Goal: Task Accomplishment & Management: Use online tool/utility

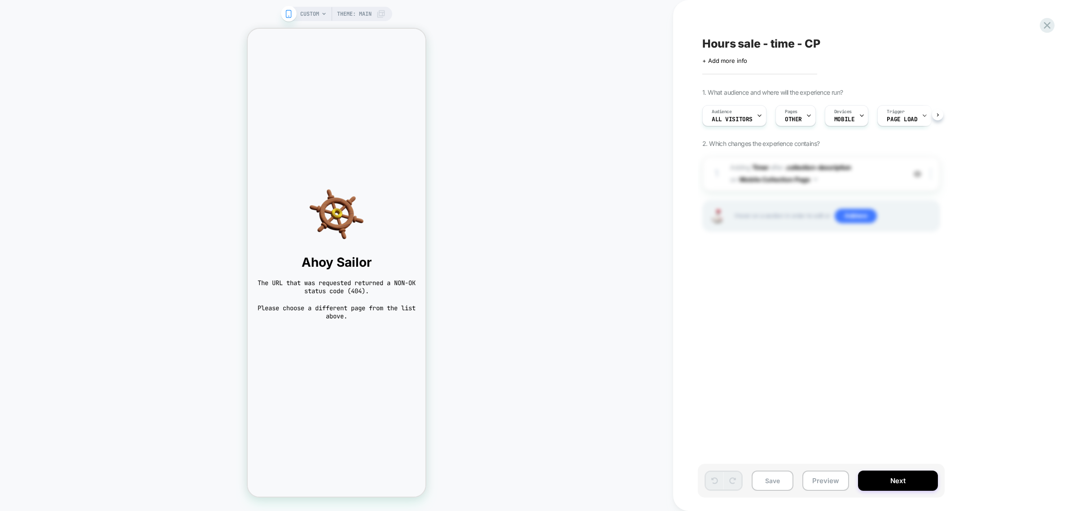
scroll to position [0, 0]
click at [799, 115] on div "Pages OTHER" at bounding box center [792, 115] width 35 height 20
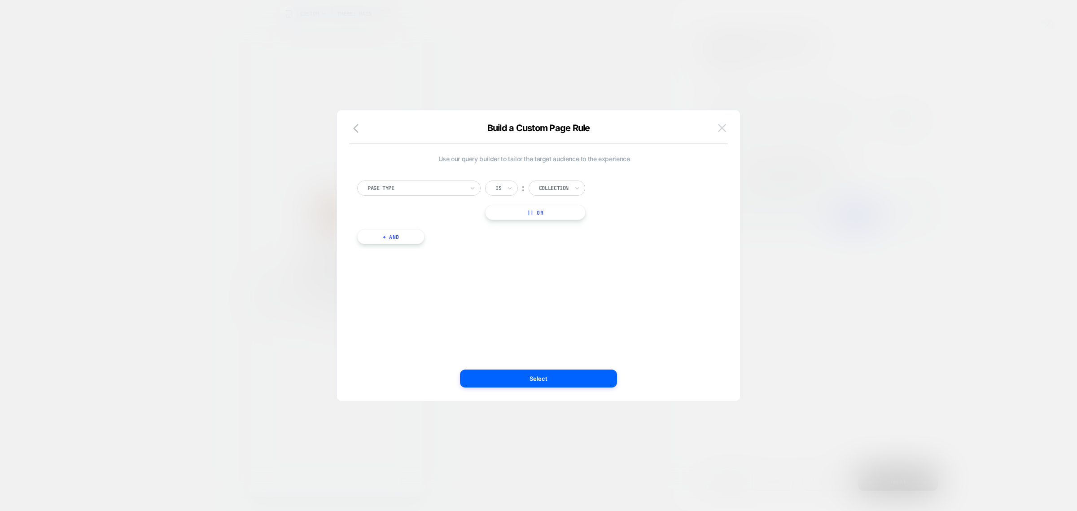
click at [716, 131] on button at bounding box center [721, 127] width 13 height 13
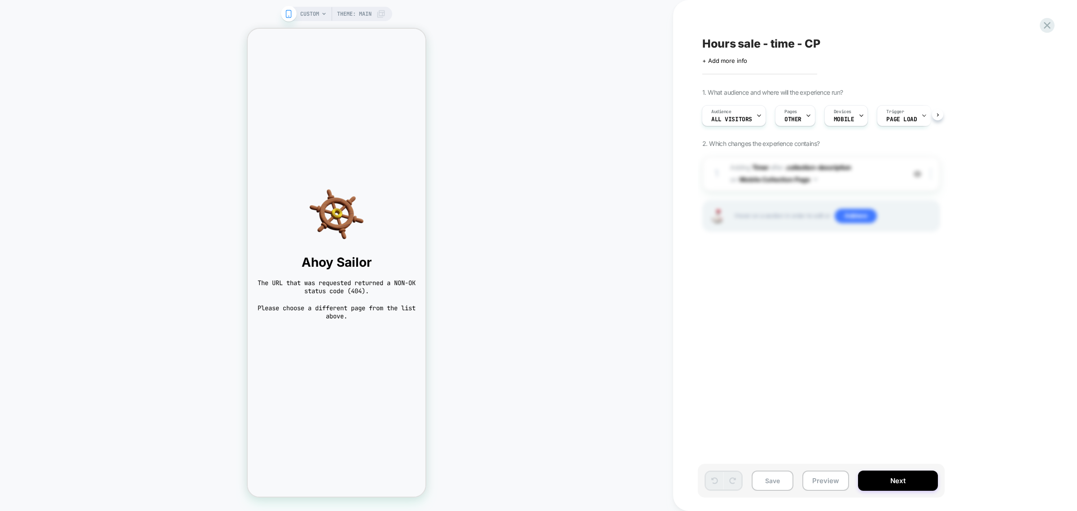
click at [309, 10] on span "CUSTOM" at bounding box center [309, 14] width 19 height 14
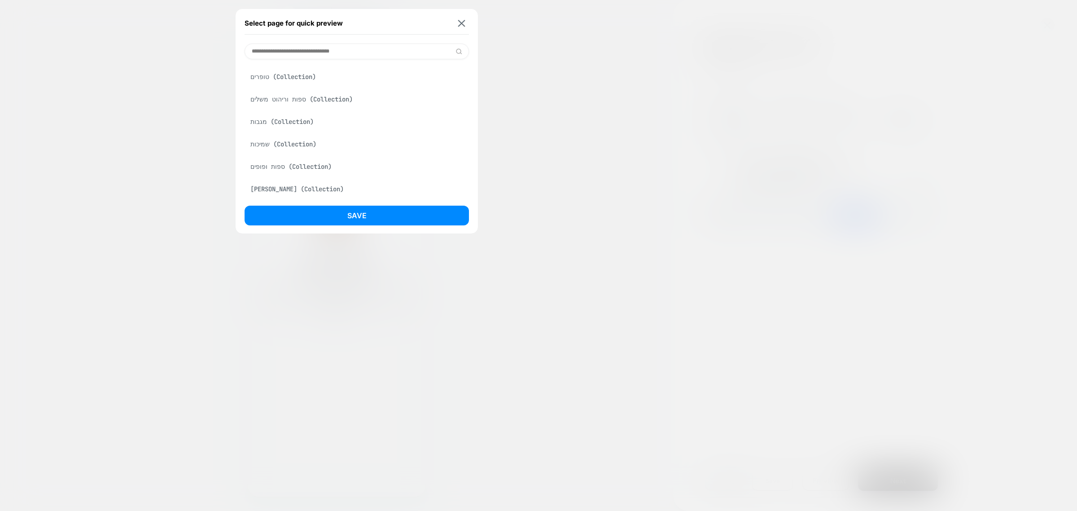
scroll to position [112, 0]
click at [295, 130] on div "שמיכות (Collection)" at bounding box center [357, 121] width 224 height 17
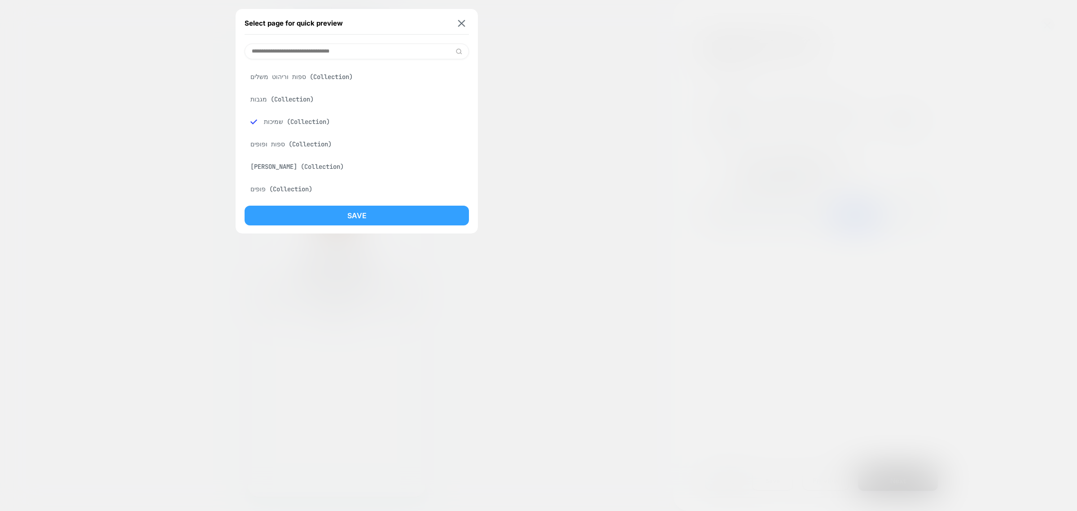
click at [362, 215] on button "Save" at bounding box center [357, 215] width 224 height 20
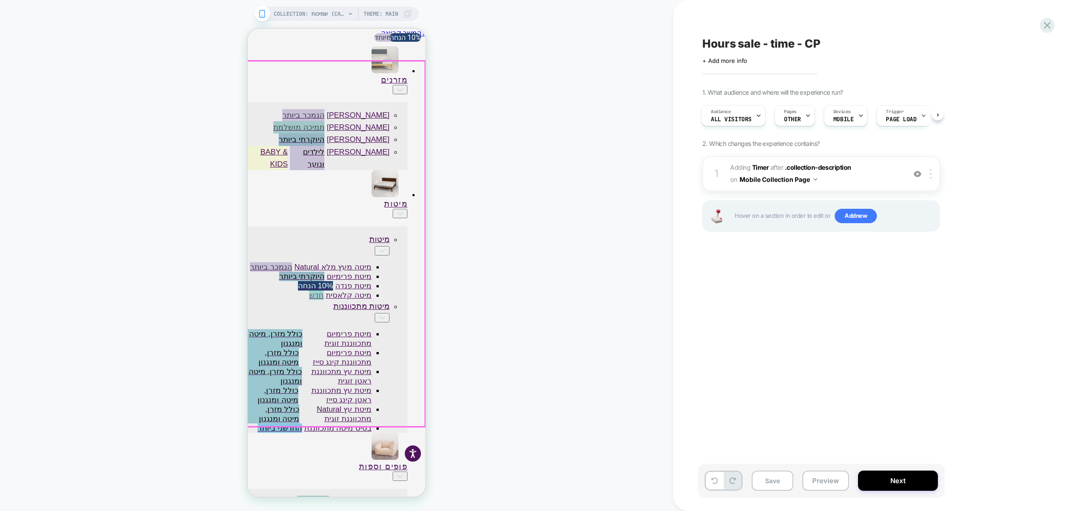
scroll to position [0, 0]
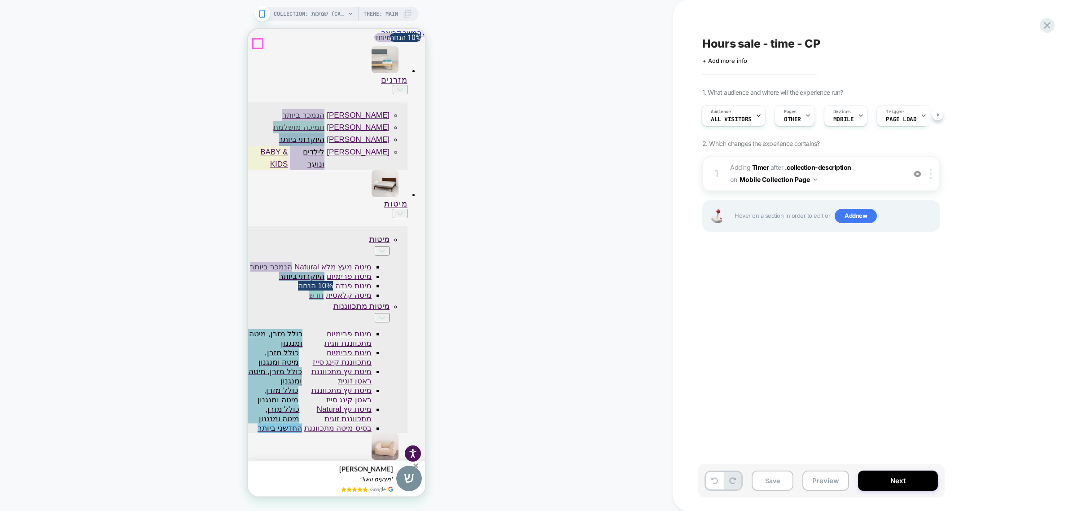
click at [848, 178] on span "#_loomi_addon_1747560137392 Adding Timer AFTER .collection-description .collect…" at bounding box center [815, 174] width 171 height 24
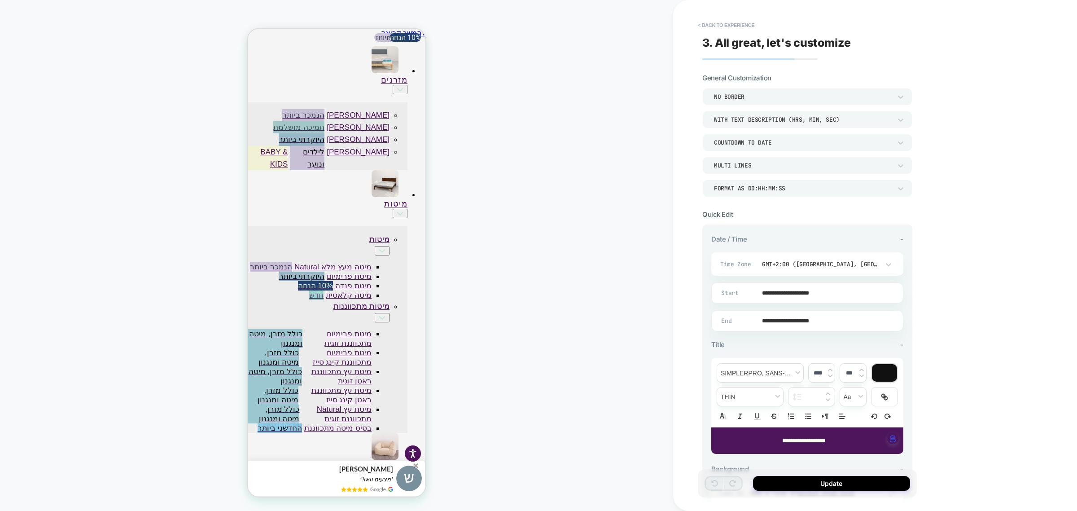
drag, startPoint x: 803, startPoint y: 317, endPoint x: 797, endPoint y: 328, distance: 12.5
click at [799, 324] on input "**********" at bounding box center [805, 320] width 191 height 21
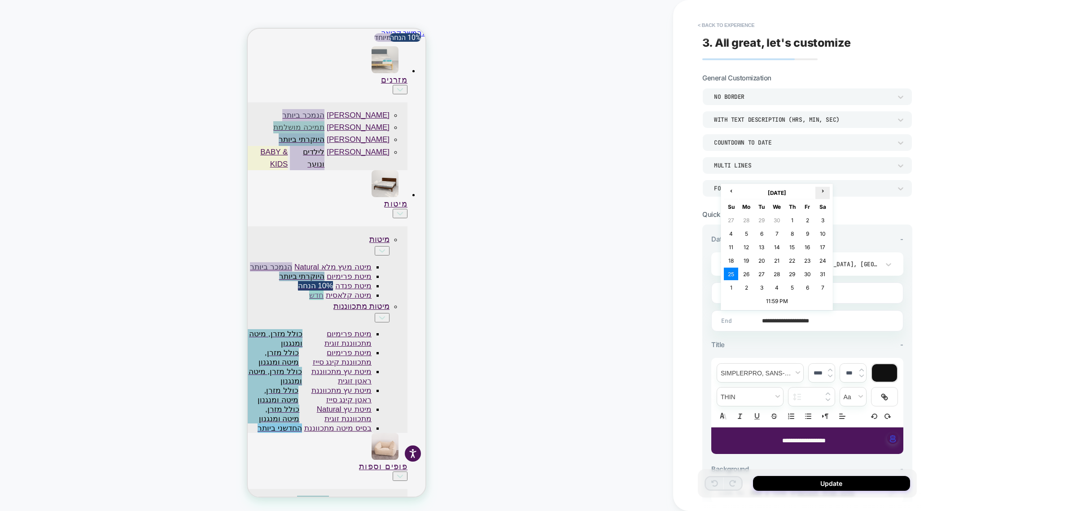
click at [821, 196] on th "›" at bounding box center [822, 193] width 14 height 13
click at [822, 262] on td "23" at bounding box center [822, 260] width 14 height 13
type input "**********"
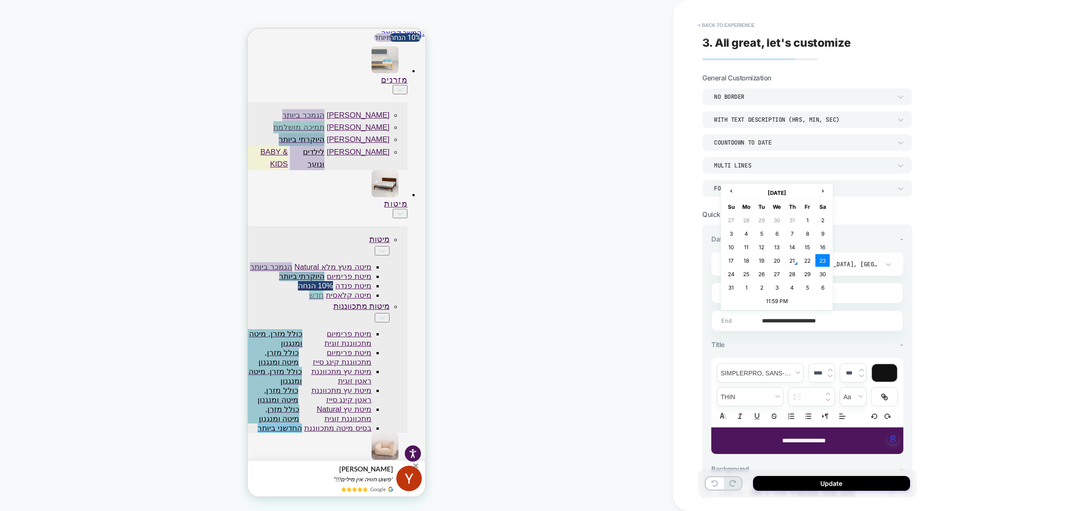
click at [811, 322] on input "**********" at bounding box center [805, 320] width 191 height 21
click at [968, 267] on div "**********" at bounding box center [870, 255] width 395 height 511
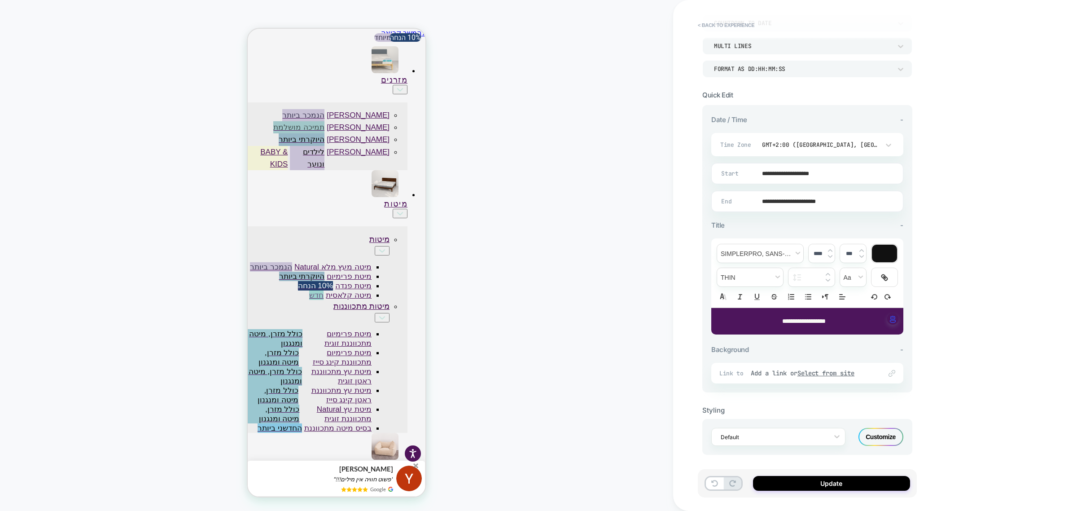
scroll to position [121, 0]
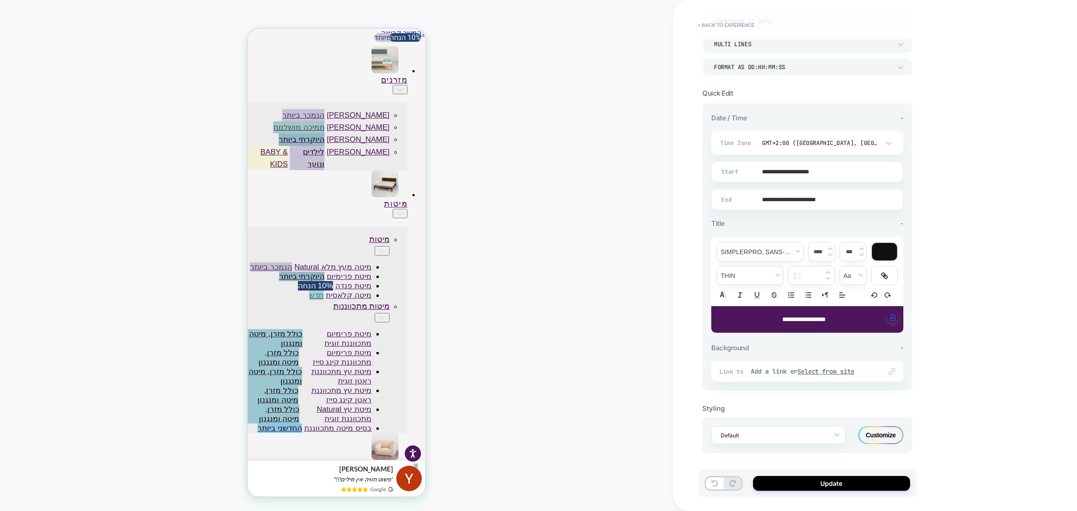
click at [876, 442] on div "Customize" at bounding box center [880, 435] width 45 height 18
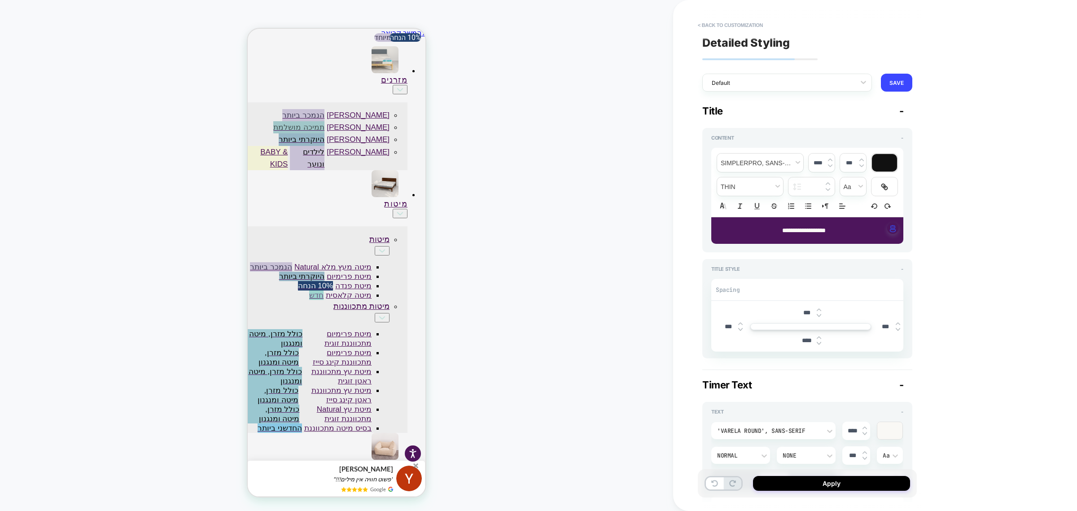
type textarea "*"
click at [770, 149] on div "**********" at bounding box center [807, 182] width 192 height 69
click at [770, 156] on span "font" at bounding box center [760, 162] width 86 height 18
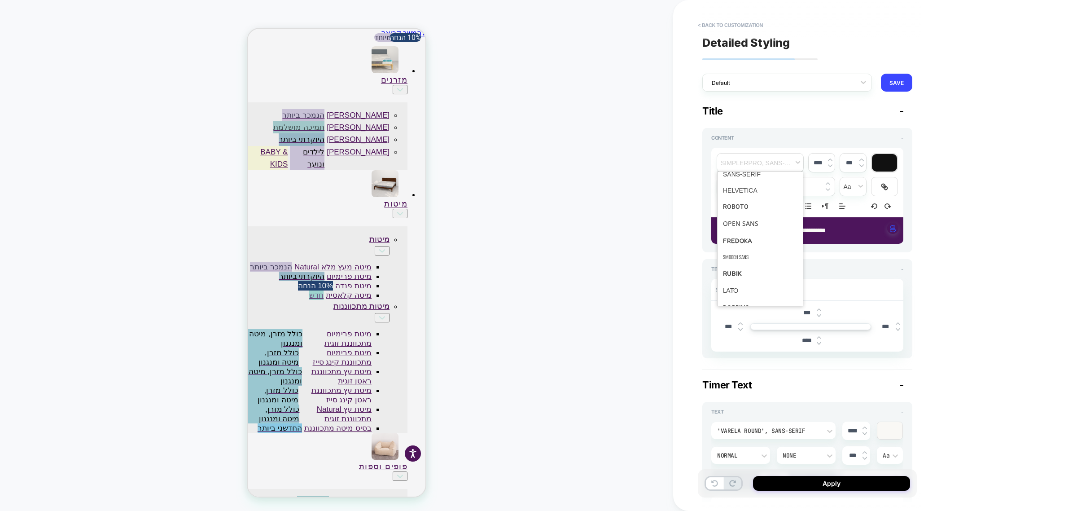
scroll to position [0, 0]
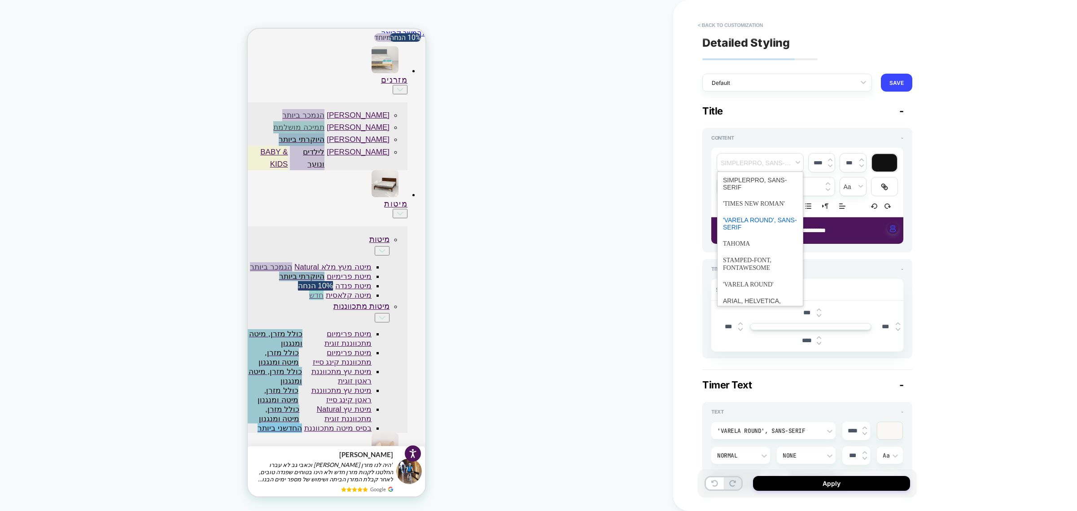
click at [769, 223] on span "font" at bounding box center [760, 223] width 74 height 23
type input "****"
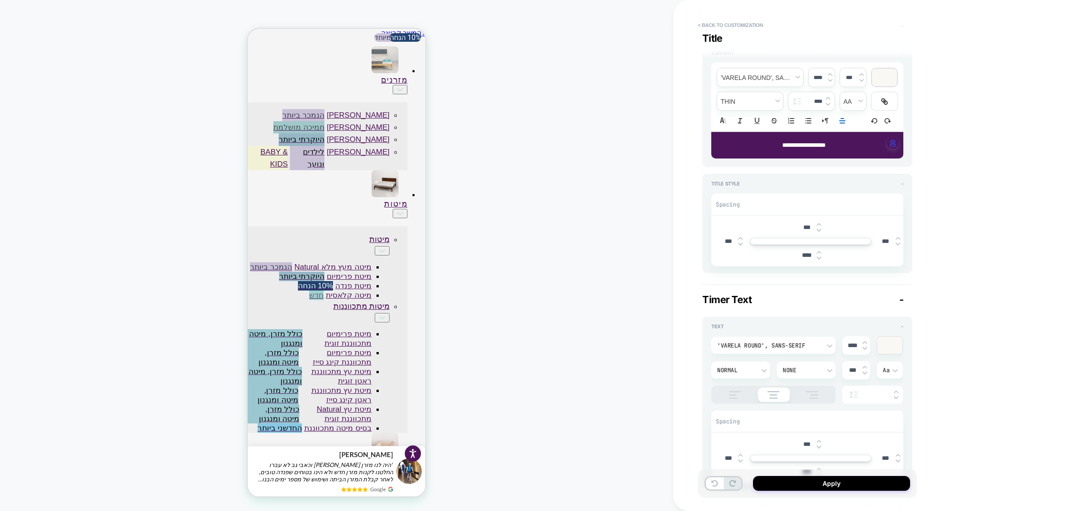
scroll to position [112, 0]
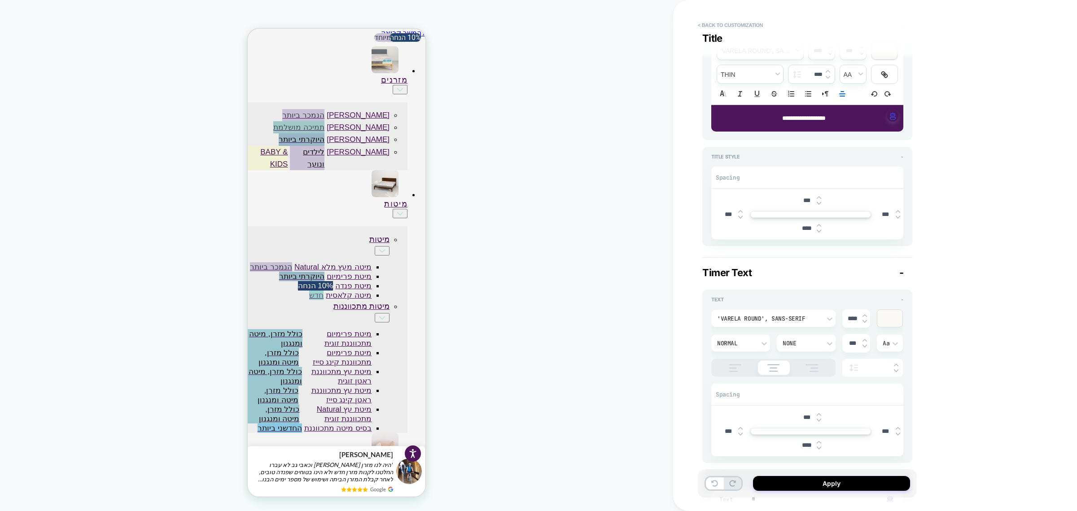
click at [789, 317] on div "'Varela Round', sans-serif" at bounding box center [769, 318] width 104 height 8
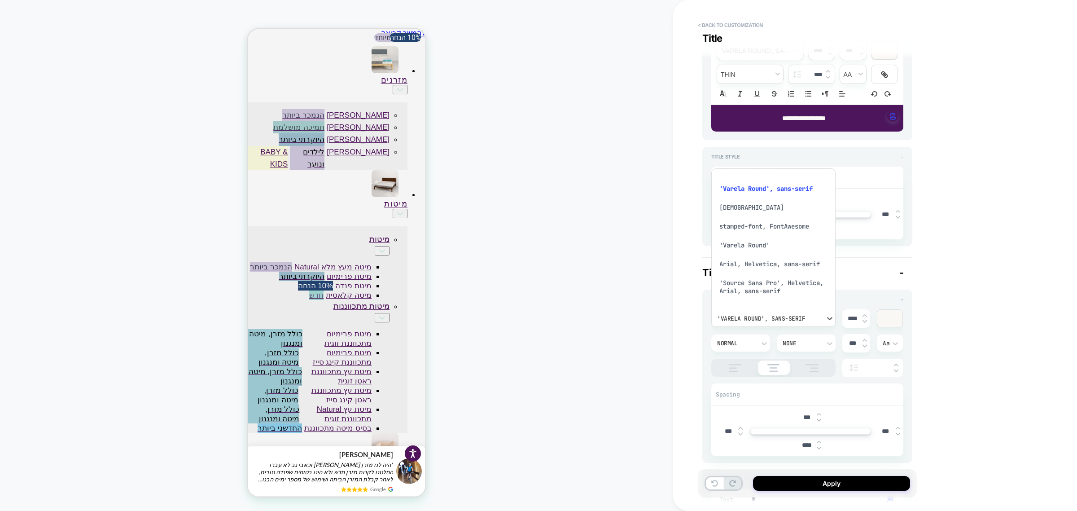
click at [747, 241] on div "'Varela Round'" at bounding box center [773, 245] width 117 height 19
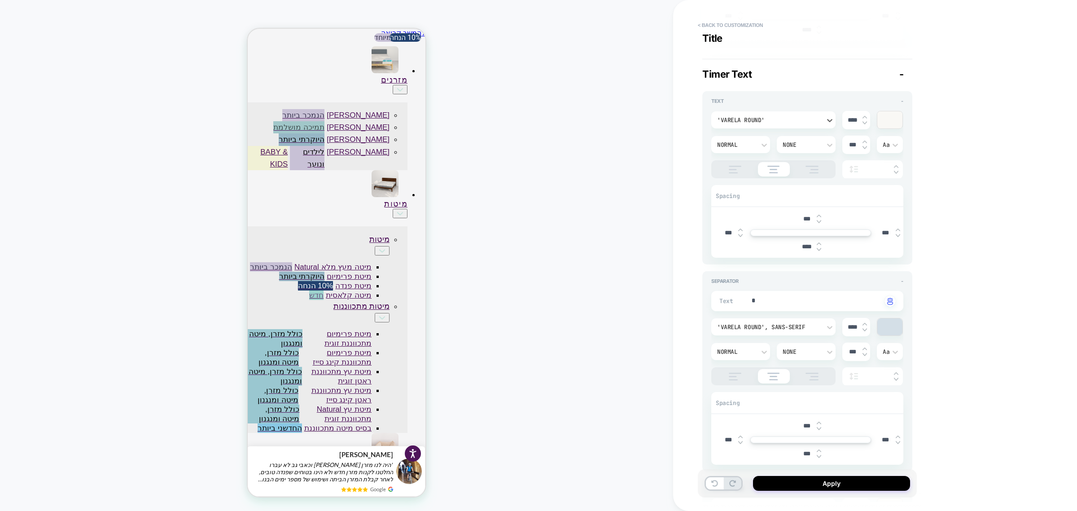
scroll to position [336, 0]
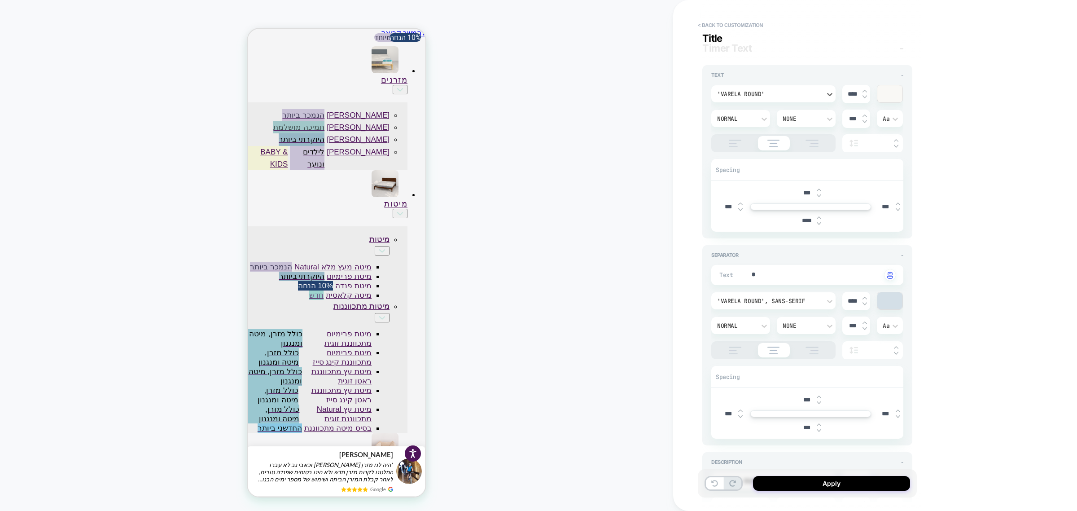
click at [783, 299] on div "'Varela Round', sans-serif" at bounding box center [769, 301] width 104 height 8
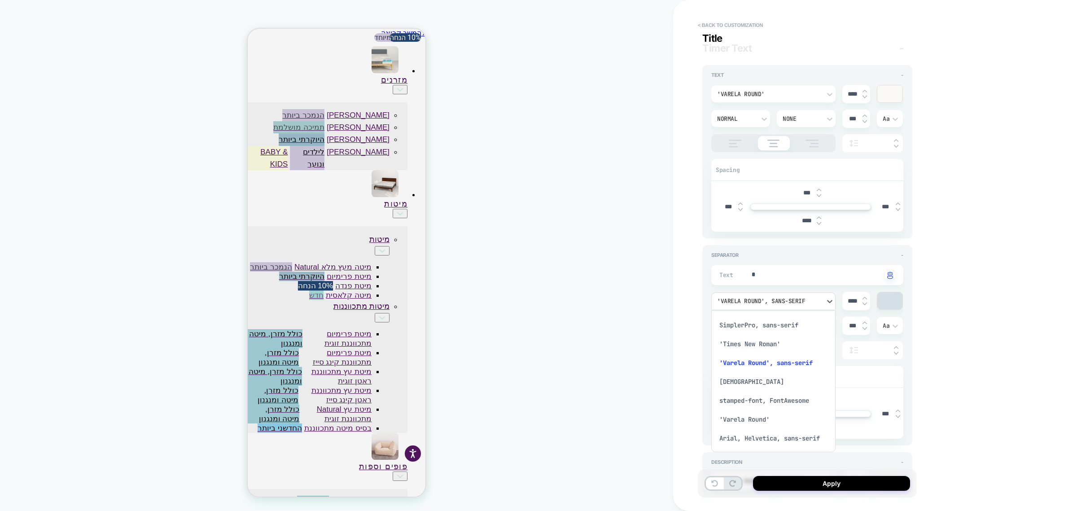
click at [756, 420] on div "'Varela Round'" at bounding box center [773, 419] width 117 height 19
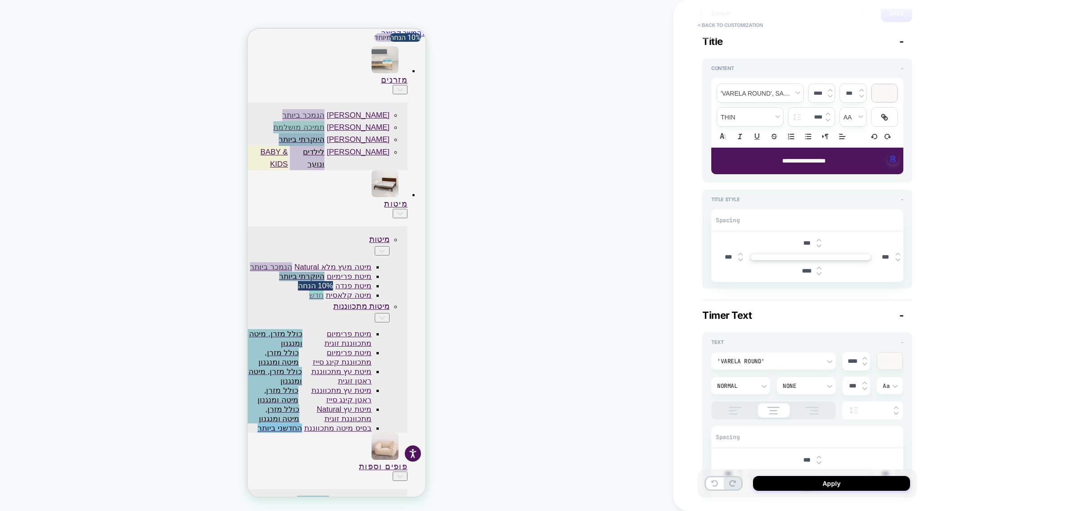
scroll to position [0, 0]
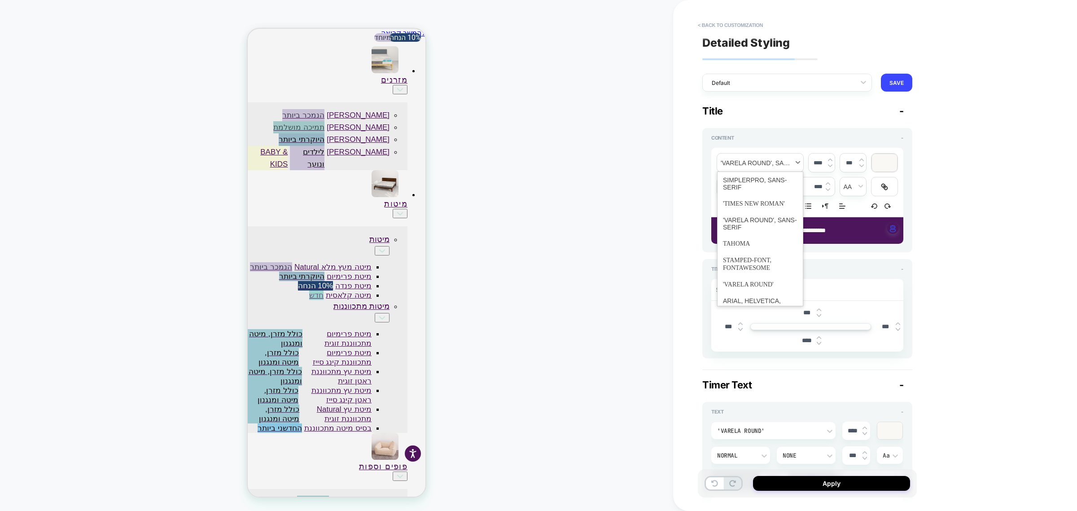
click at [762, 167] on span "font" at bounding box center [760, 162] width 86 height 18
click at [768, 277] on span "font" at bounding box center [760, 284] width 74 height 17
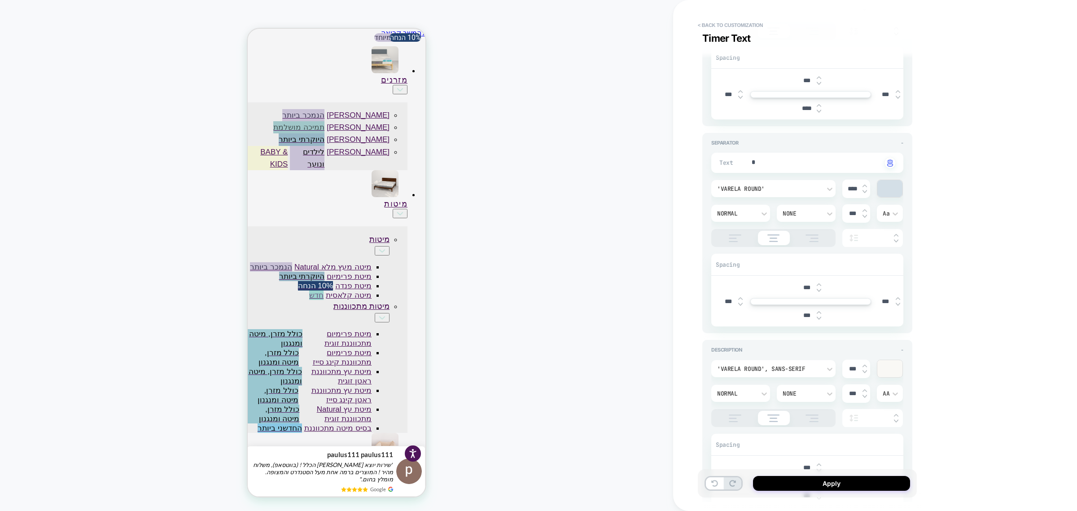
scroll to position [561, 0]
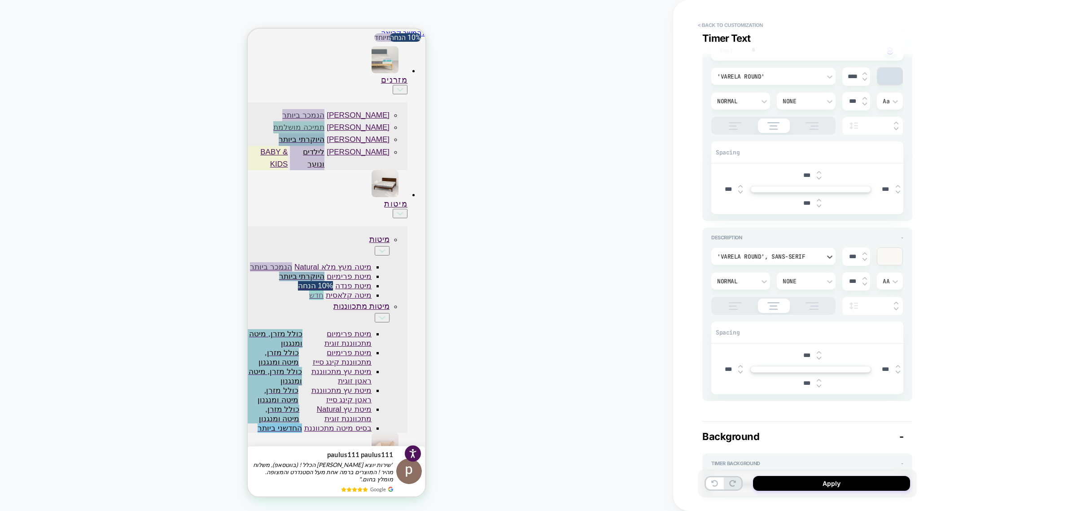
click at [786, 259] on div "'Varela Round', sans-serif" at bounding box center [769, 257] width 104 height 8
click at [748, 375] on div "'Varela Round'" at bounding box center [773, 374] width 117 height 19
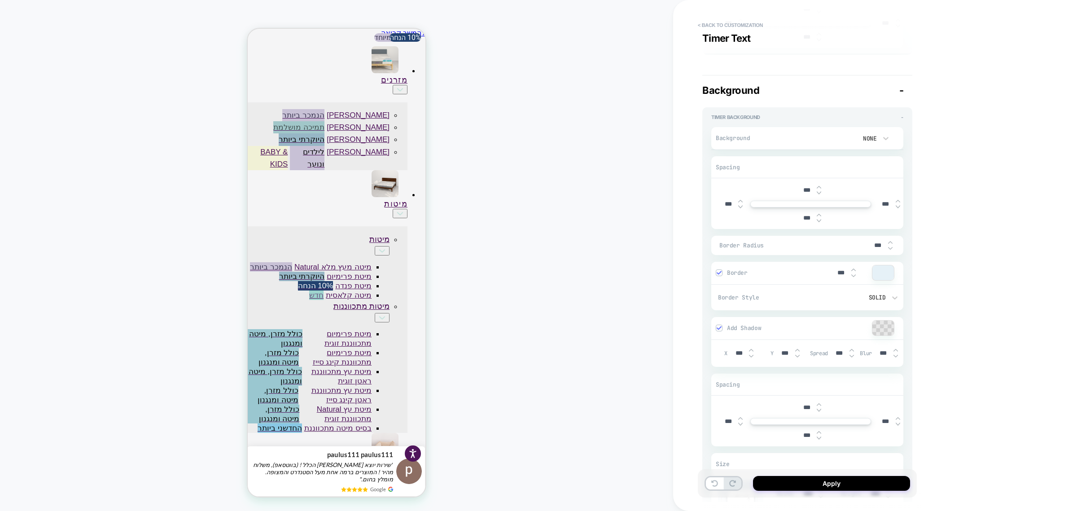
type textarea "*"
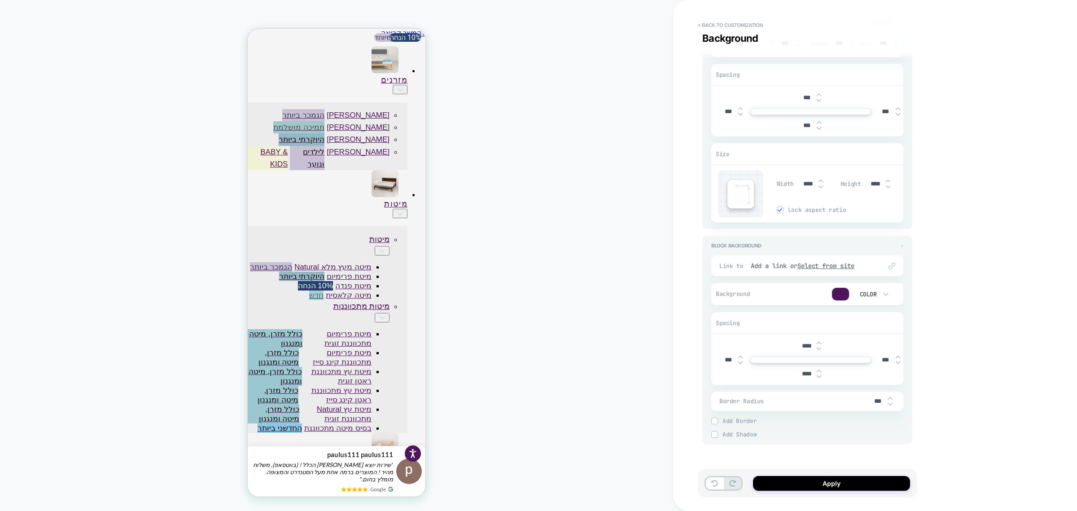
scroll to position [1217, 0]
click at [843, 479] on button "Apply" at bounding box center [831, 483] width 157 height 15
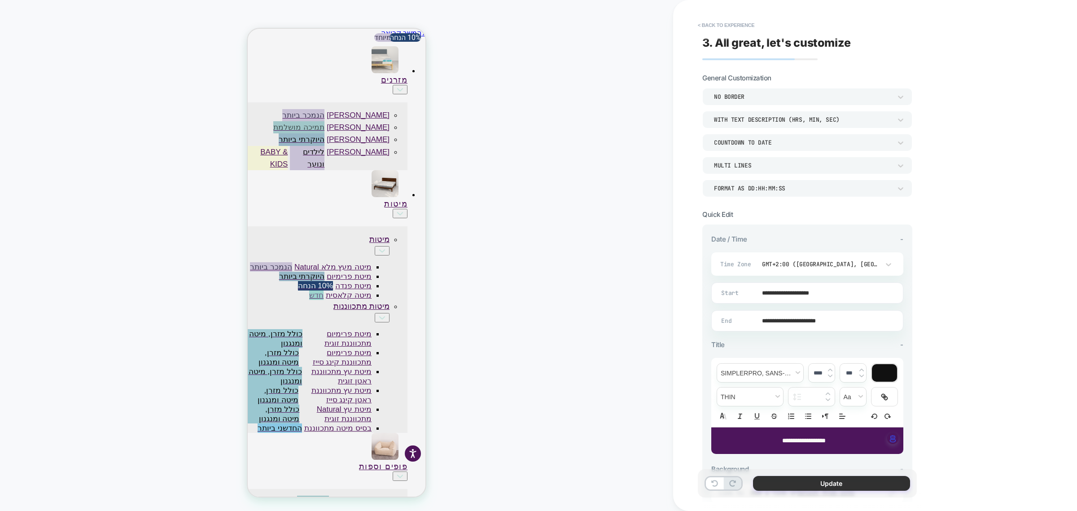
click at [847, 480] on button "Update" at bounding box center [831, 483] width 157 height 15
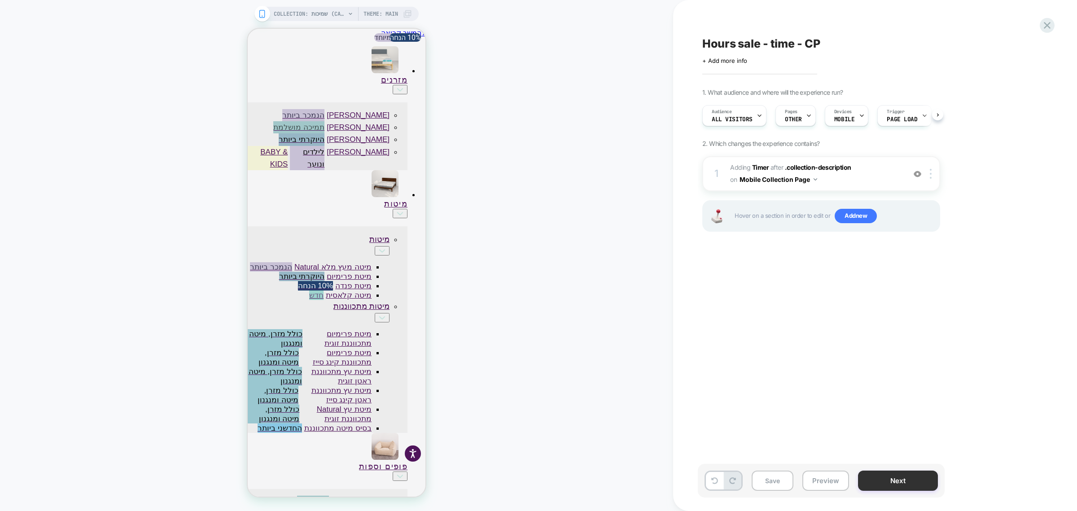
scroll to position [0, 0]
click at [887, 487] on button "Next" at bounding box center [898, 480] width 80 height 20
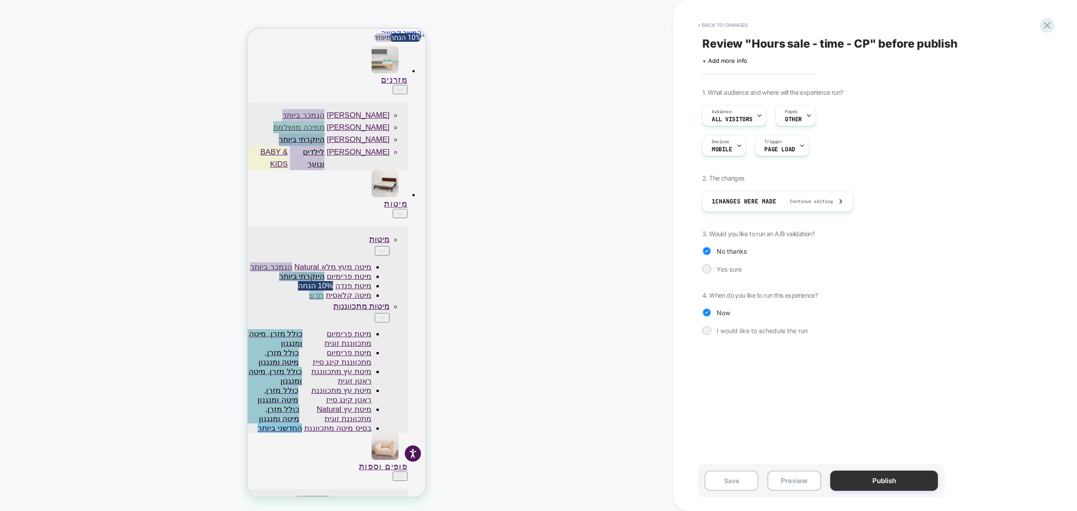
click at [882, 478] on button "Publish" at bounding box center [884, 480] width 108 height 20
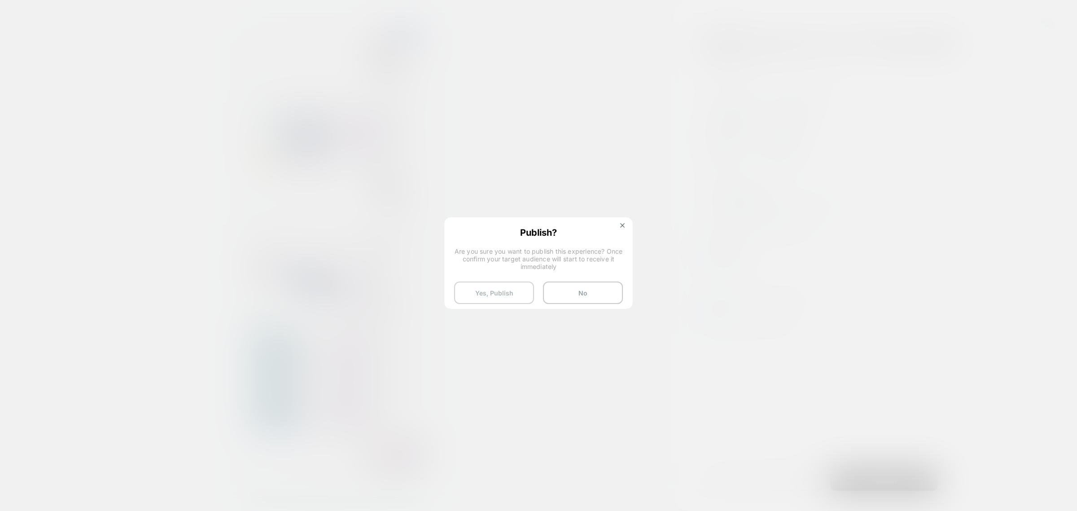
click at [498, 284] on button "Yes, Publish" at bounding box center [494, 292] width 80 height 22
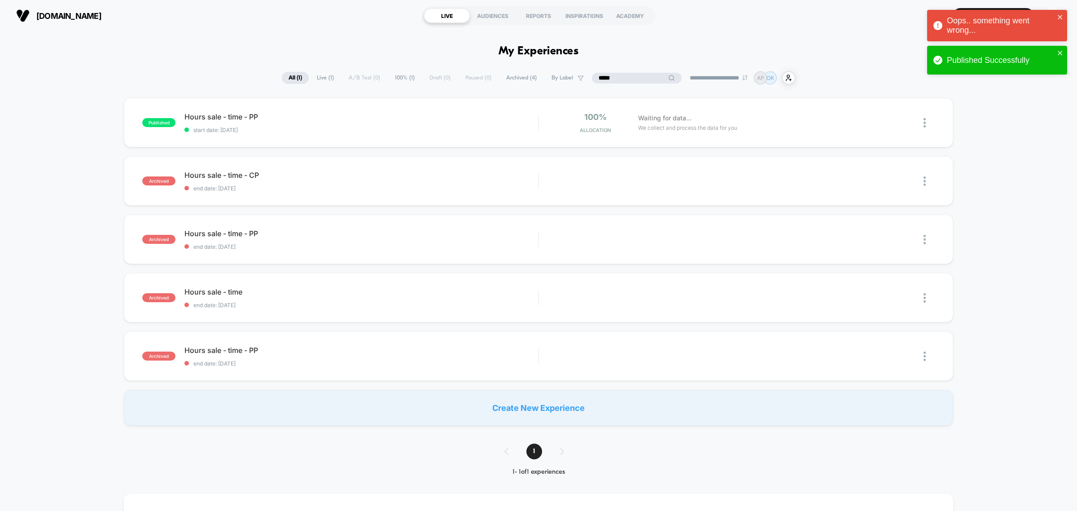
click at [631, 75] on input "*****" at bounding box center [637, 78] width 90 height 11
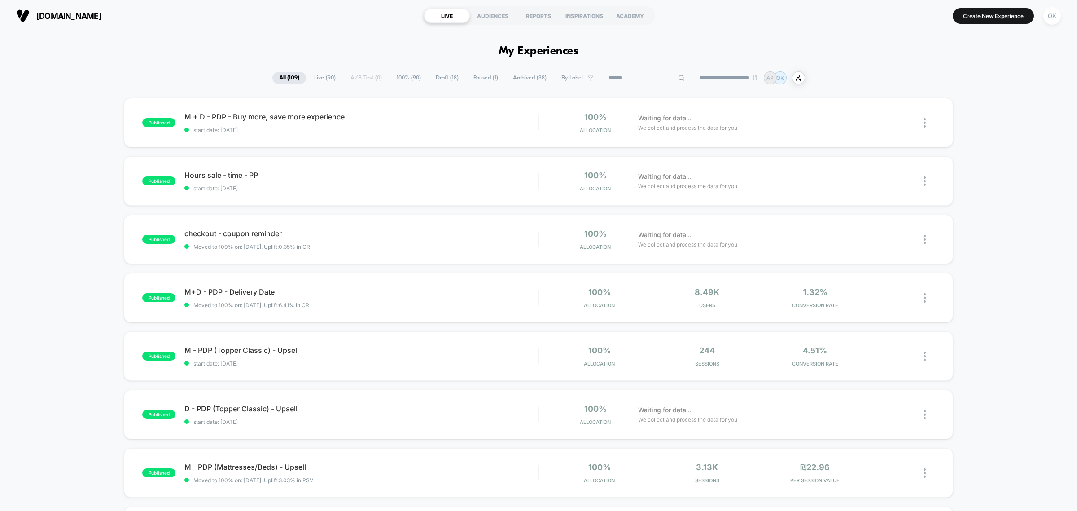
click at [615, 80] on input at bounding box center [647, 78] width 90 height 11
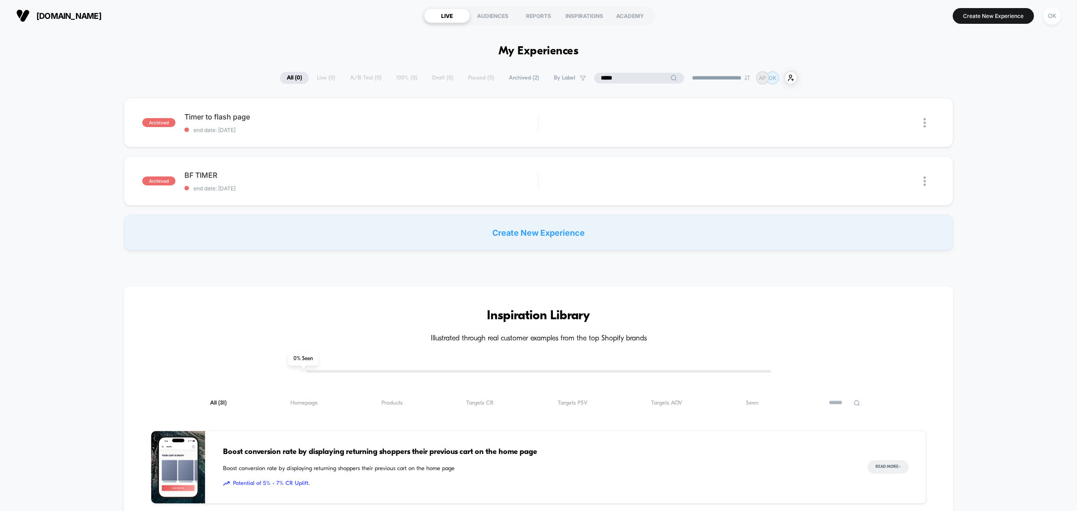
drag, startPoint x: 615, startPoint y: 74, endPoint x: 576, endPoint y: 84, distance: 39.7
click at [576, 84] on div "**********" at bounding box center [538, 77] width 517 height 13
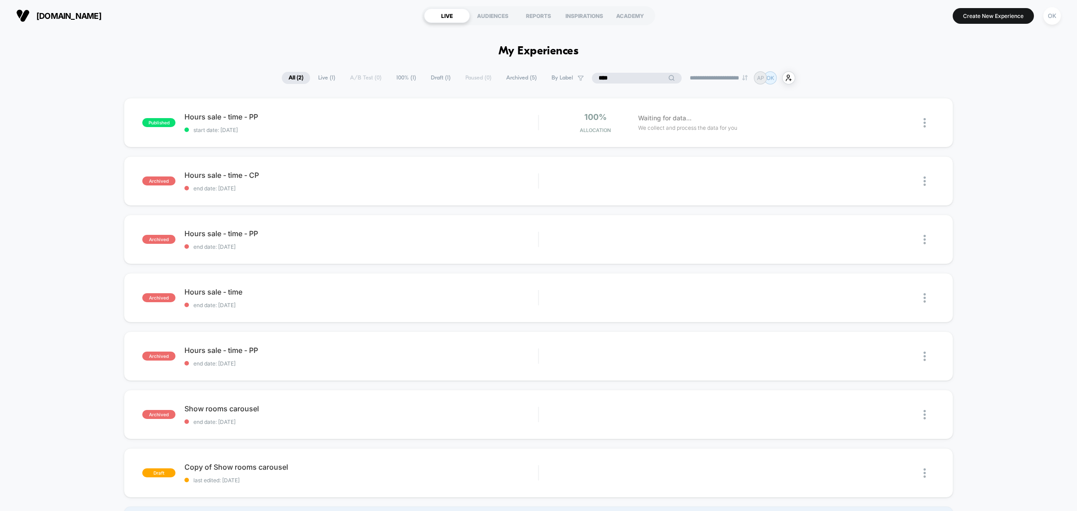
type input "*****"
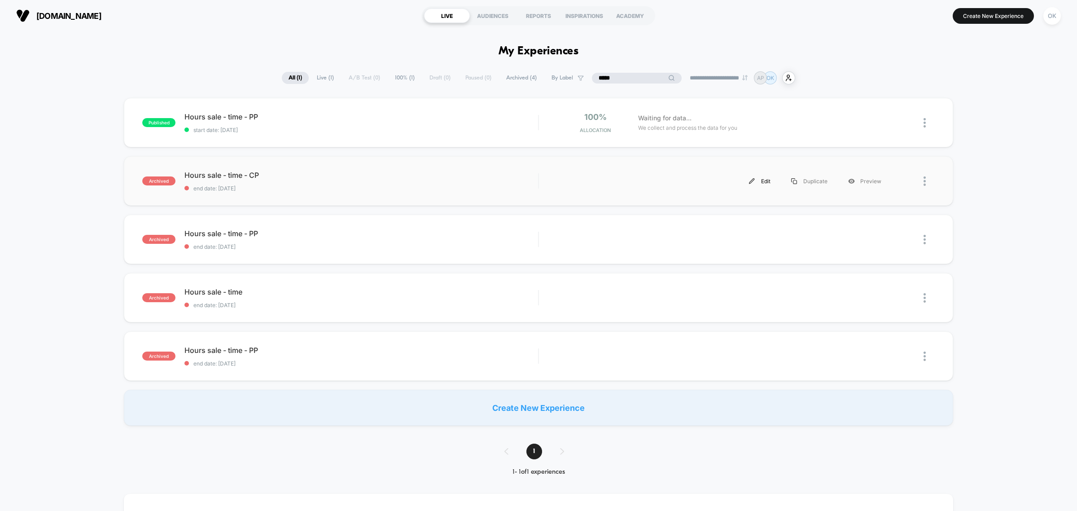
click at [762, 181] on div "Edit" at bounding box center [759, 181] width 42 height 20
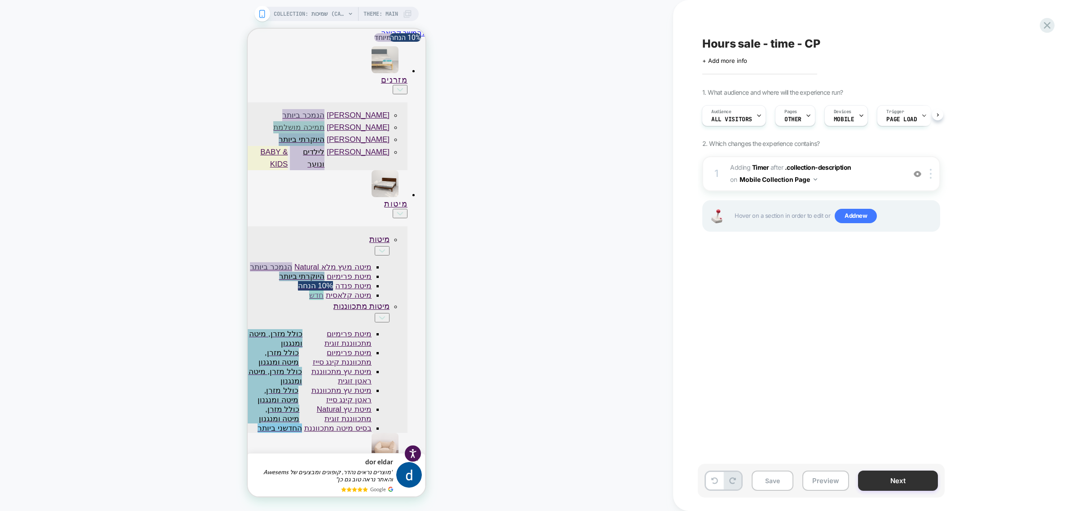
click at [885, 476] on button "Next" at bounding box center [898, 480] width 80 height 20
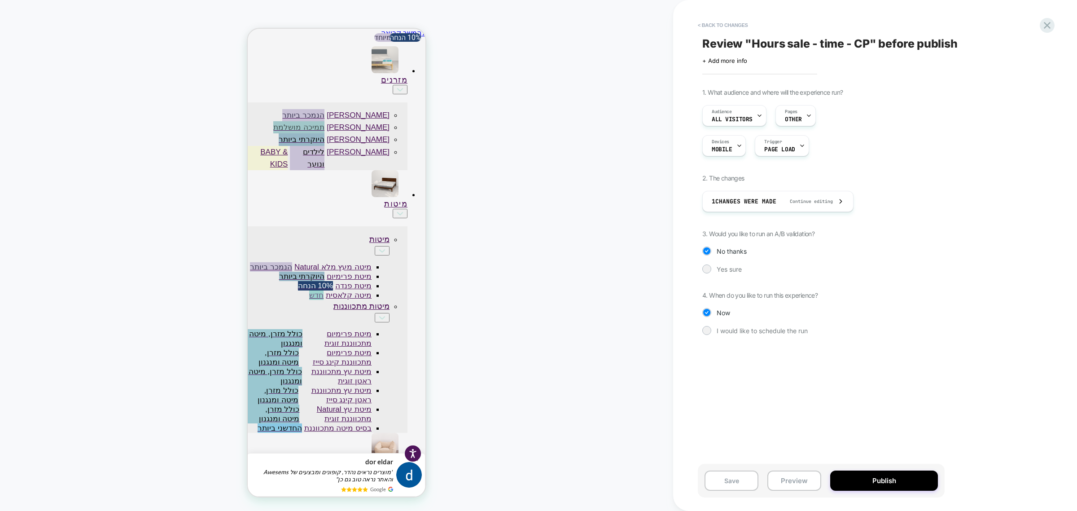
click at [886, 477] on button "Publish" at bounding box center [884, 480] width 108 height 20
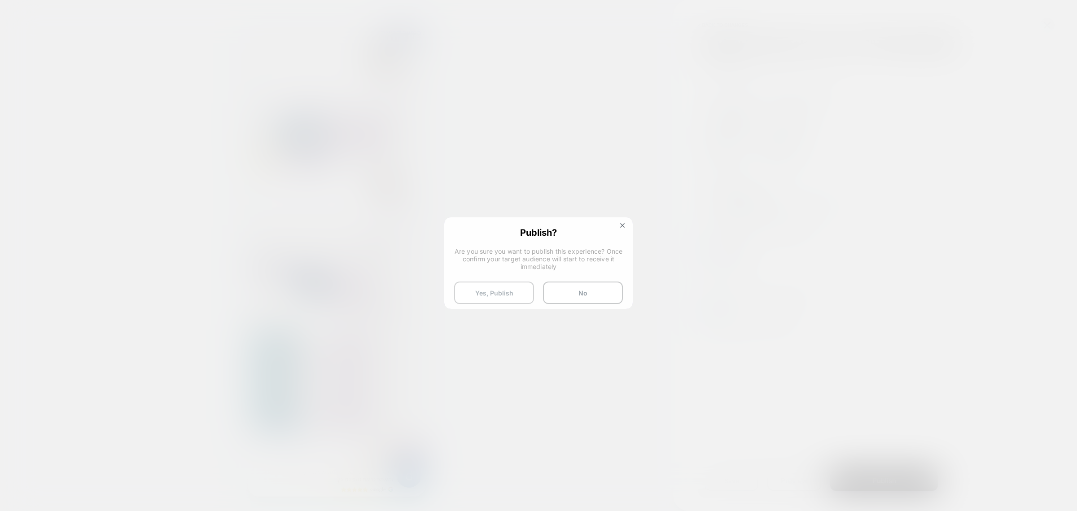
click at [487, 284] on button "Yes, Publish" at bounding box center [494, 292] width 80 height 22
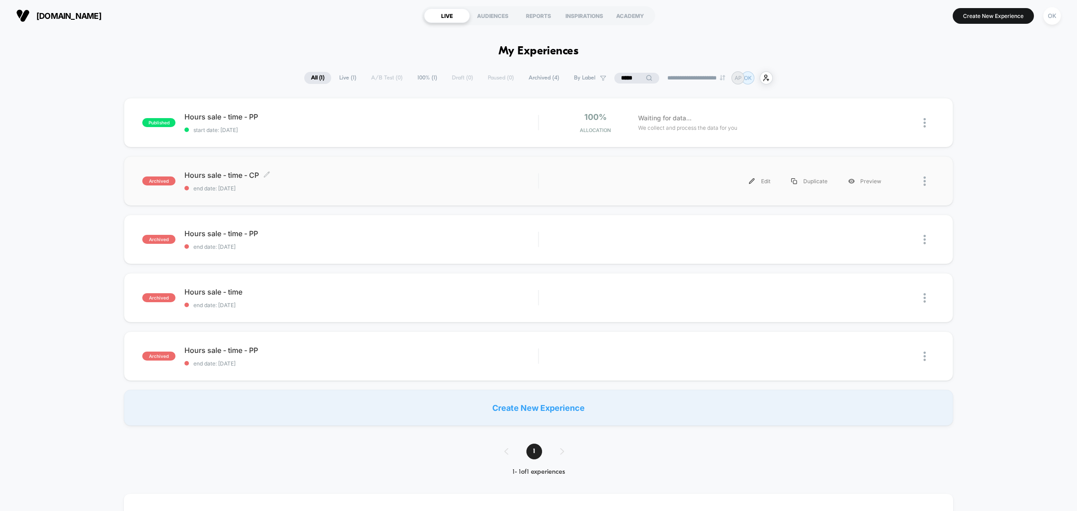
click at [375, 173] on span "Hours sale - time - CP Click to edit experience details" at bounding box center [361, 174] width 354 height 9
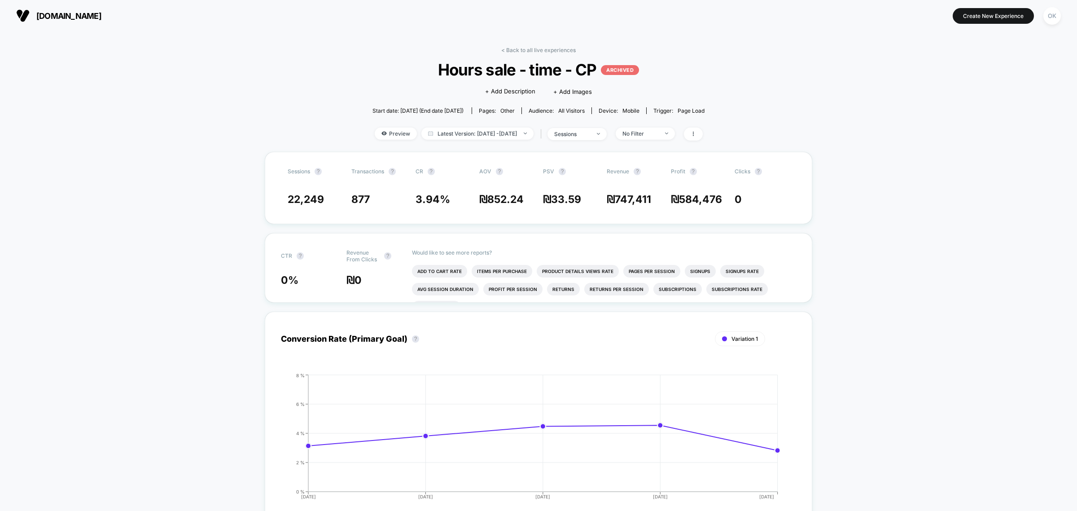
click at [61, 10] on button "[DOMAIN_NAME]" at bounding box center [58, 16] width 91 height 14
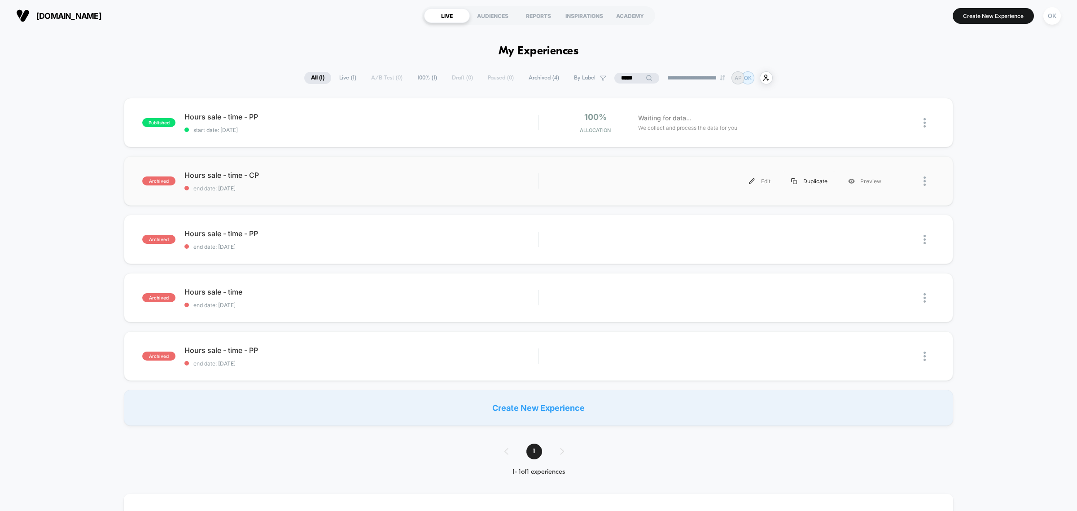
click at [811, 180] on div "Duplicate" at bounding box center [809, 181] width 57 height 20
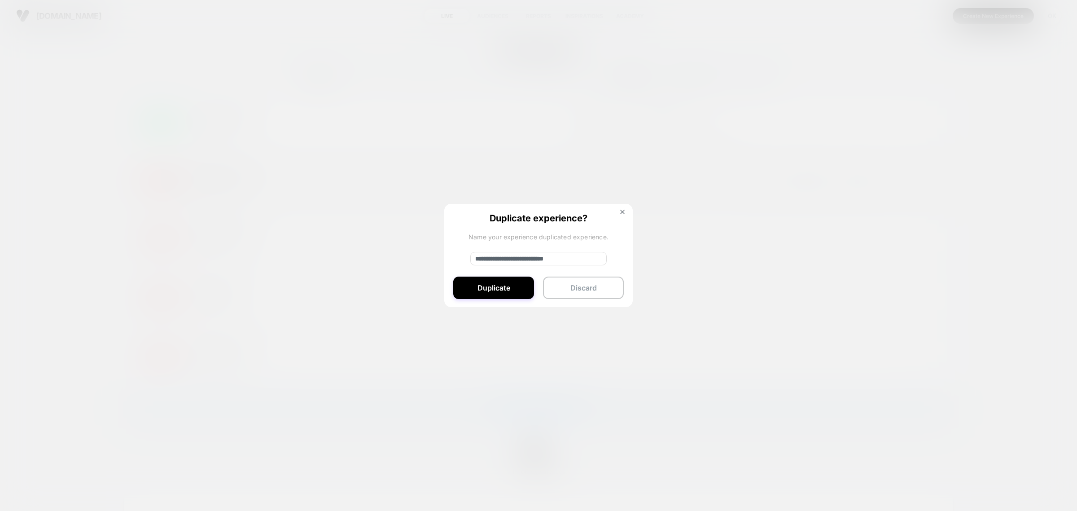
drag, startPoint x: 503, startPoint y: 256, endPoint x: 447, endPoint y: 259, distance: 56.2
click at [448, 259] on div "**********" at bounding box center [538, 256] width 188 height 104
type input "**********"
click at [508, 285] on button "Duplicate" at bounding box center [493, 287] width 81 height 22
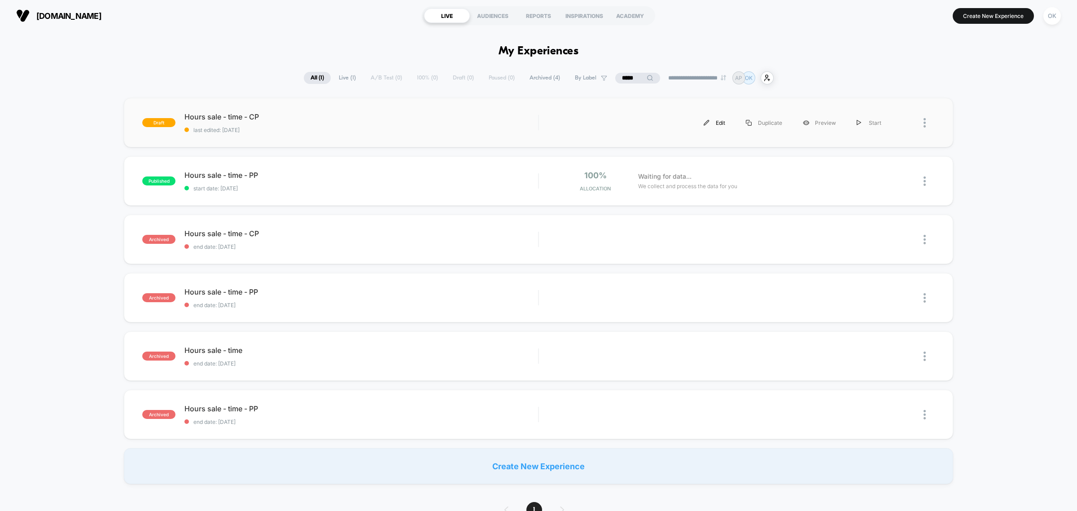
click at [715, 119] on div "Edit" at bounding box center [714, 123] width 42 height 20
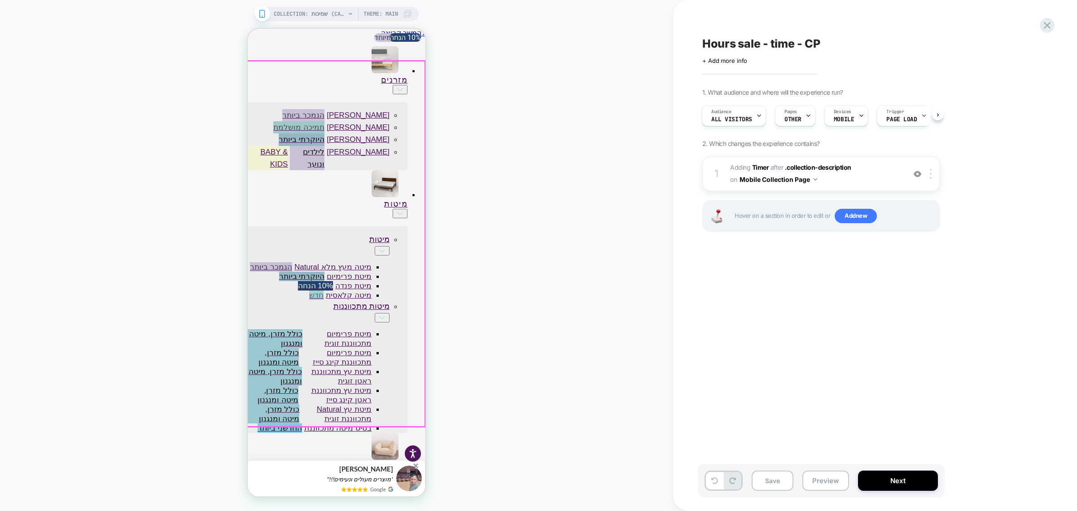
scroll to position [0, 0]
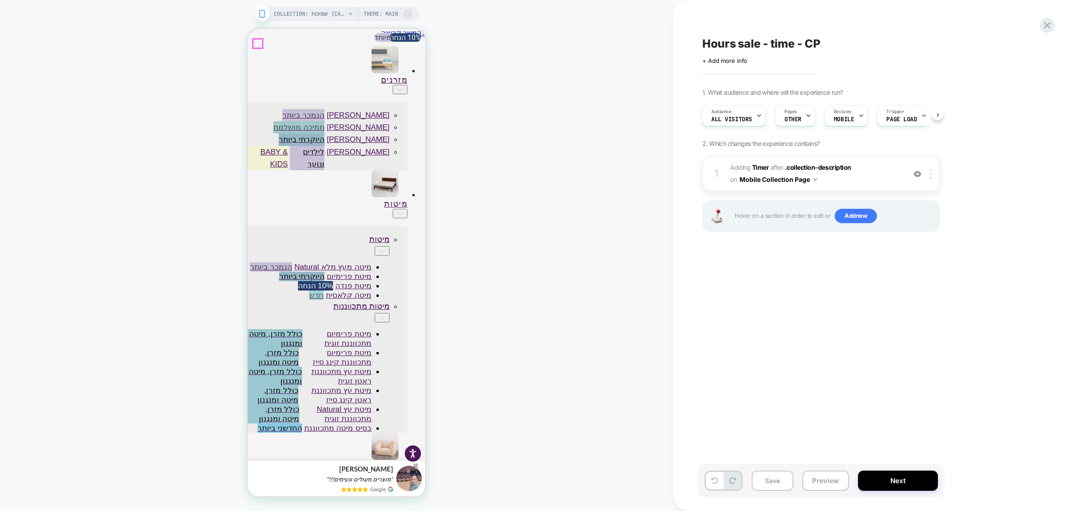
click at [918, 474] on button "Next" at bounding box center [898, 480] width 80 height 20
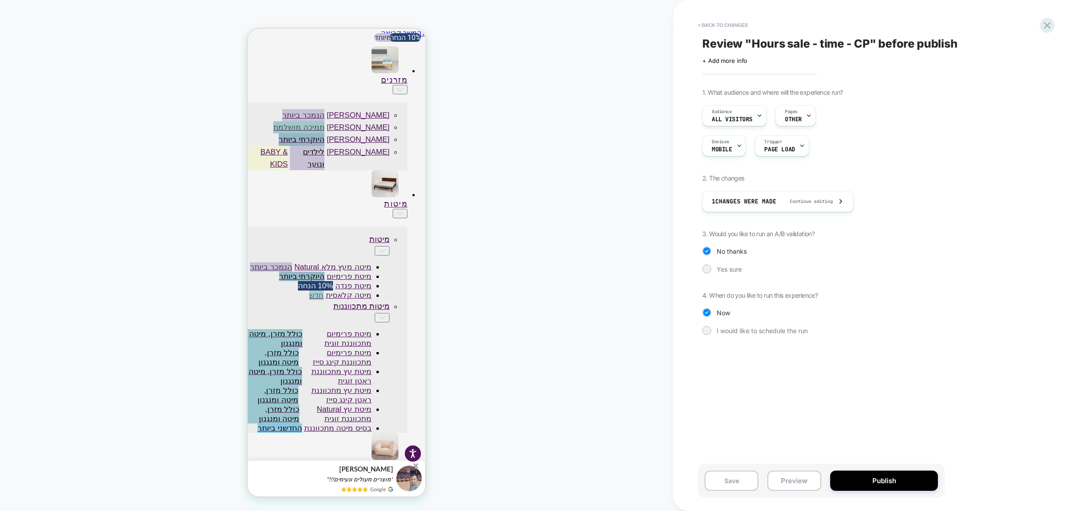
click at [918, 474] on button "Publish" at bounding box center [884, 480] width 108 height 20
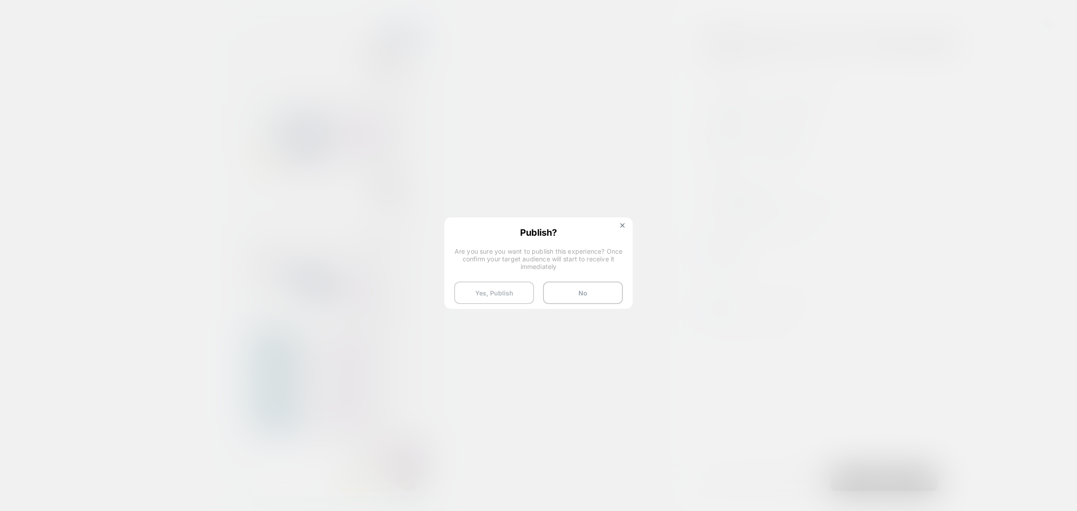
click at [502, 290] on button "Yes, Publish" at bounding box center [494, 292] width 80 height 22
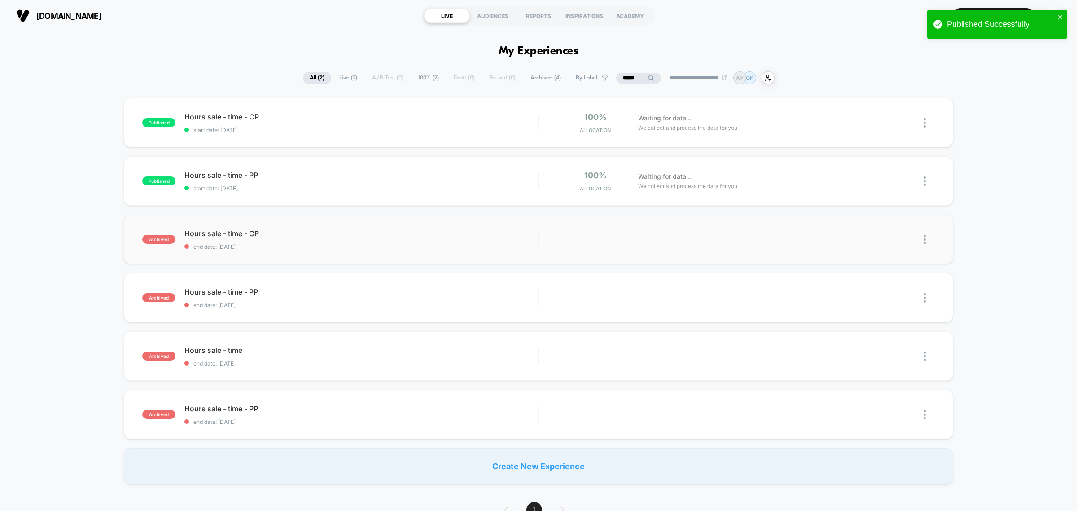
click at [923, 235] on img at bounding box center [924, 239] width 2 height 9
click at [893, 269] on div "Delete" at bounding box center [878, 271] width 81 height 20
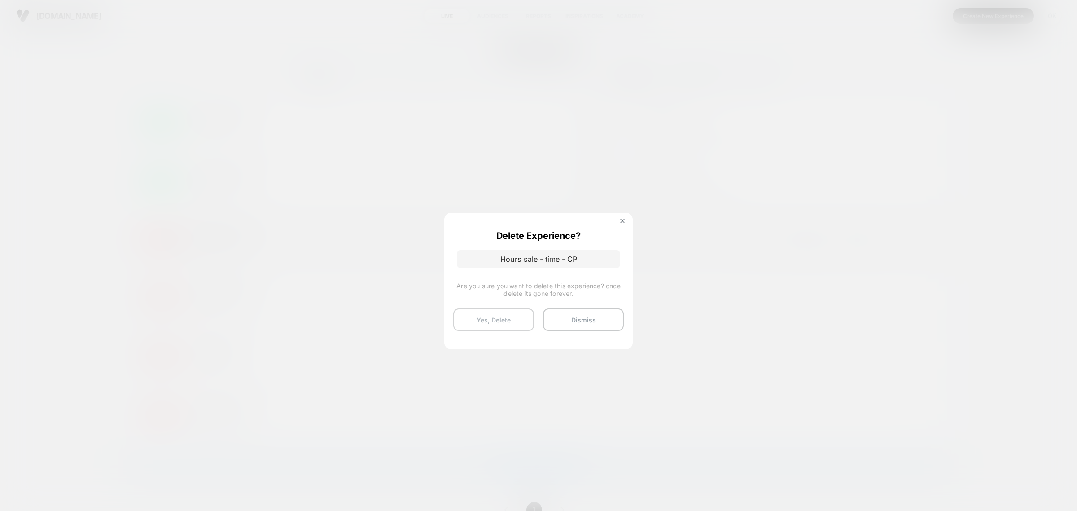
click at [510, 315] on button "Yes, Delete" at bounding box center [493, 319] width 81 height 22
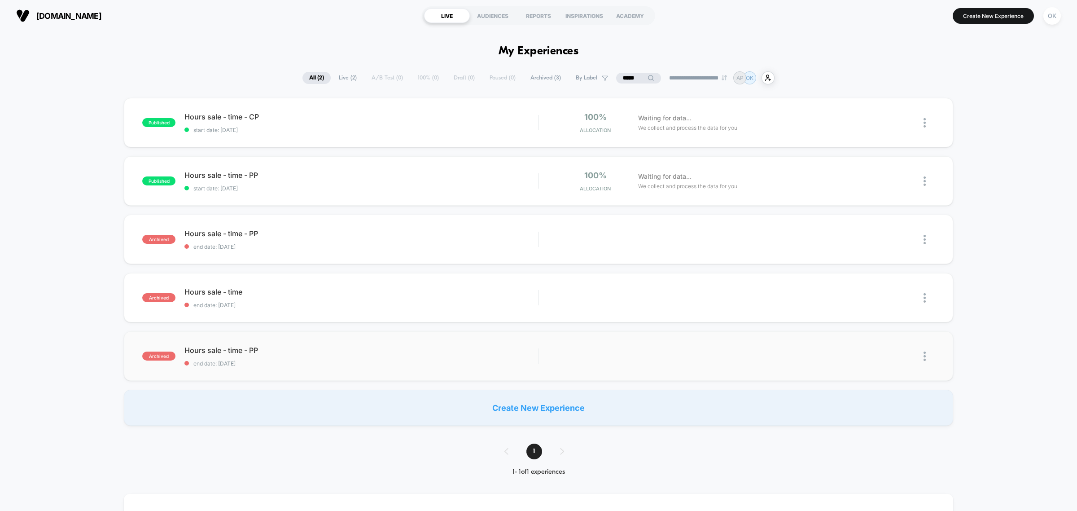
click at [924, 355] on img at bounding box center [924, 355] width 2 height 9
click at [892, 380] on div "Delete" at bounding box center [878, 387] width 81 height 20
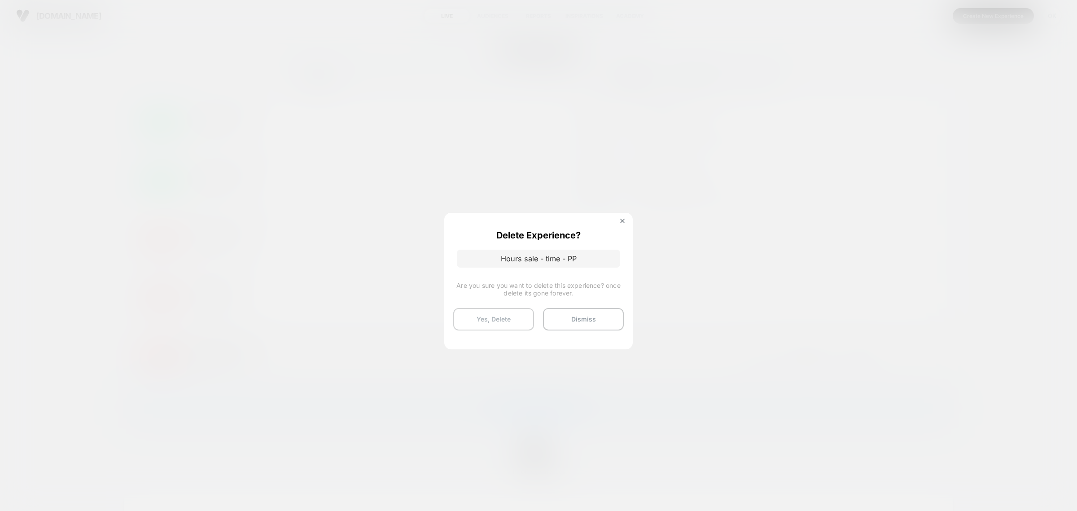
click at [495, 312] on button "Yes, Delete" at bounding box center [493, 319] width 81 height 22
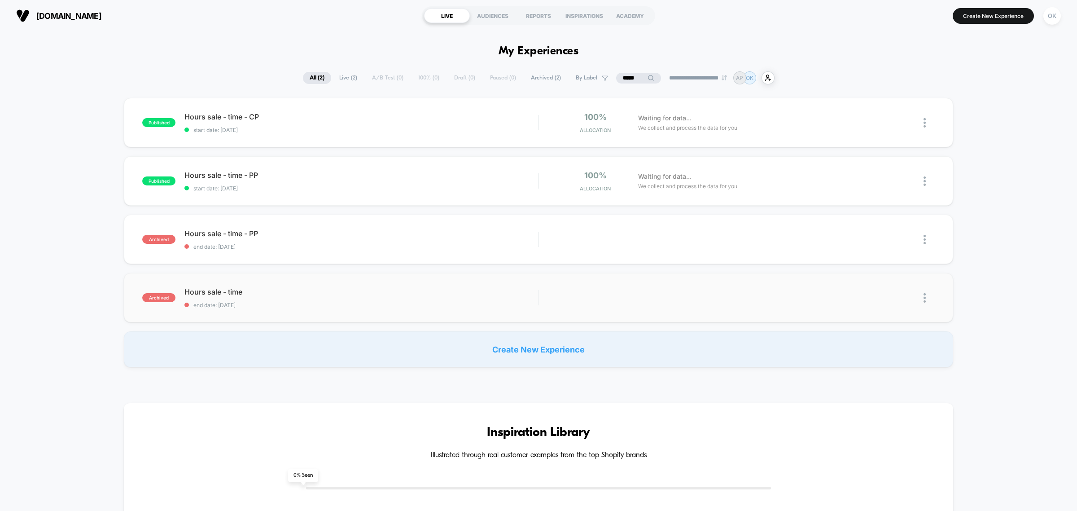
click at [922, 294] on div at bounding box center [912, 298] width 43 height 20
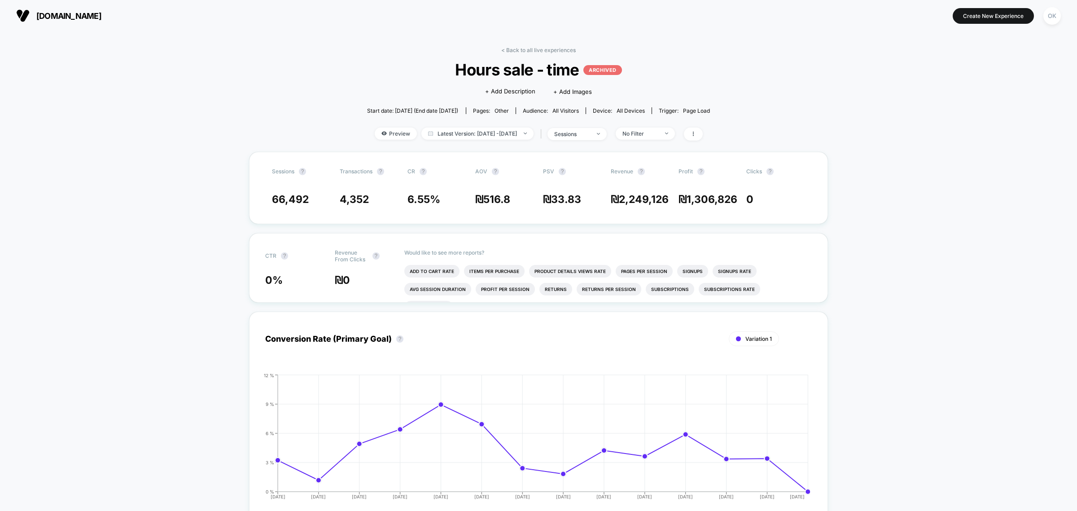
click at [49, 16] on span "[DOMAIN_NAME]" at bounding box center [68, 15] width 65 height 9
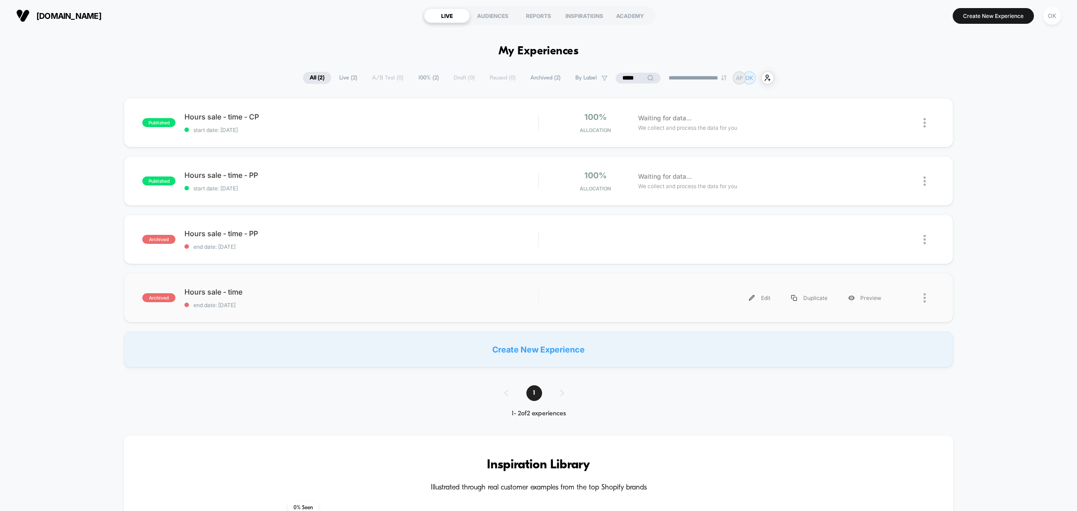
click at [926, 300] on div at bounding box center [928, 298] width 11 height 20
click at [889, 327] on div "Delete" at bounding box center [878, 329] width 81 height 20
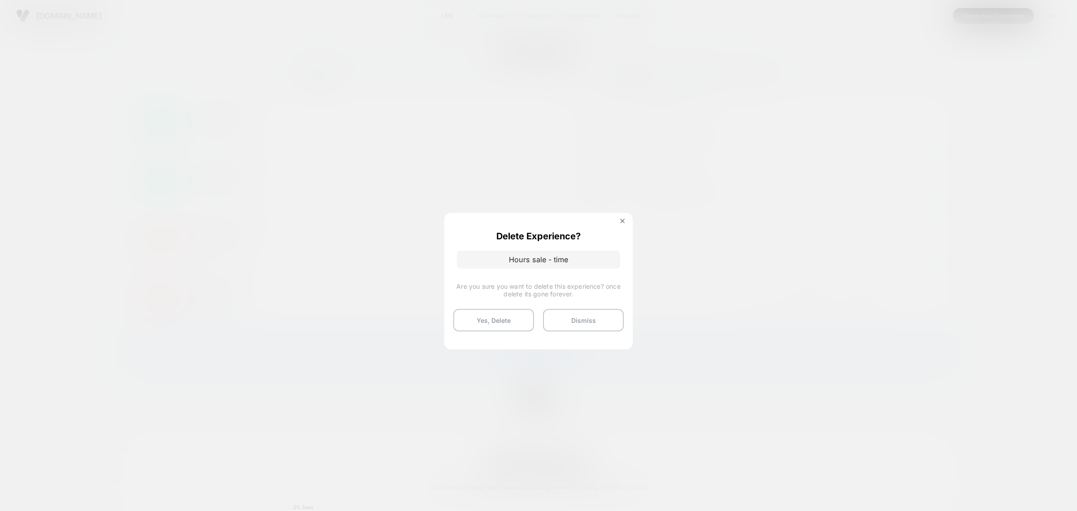
drag, startPoint x: 889, startPoint y: 327, endPoint x: 481, endPoint y: 323, distance: 408.3
click at [481, 323] on button "Yes, Delete" at bounding box center [493, 320] width 81 height 22
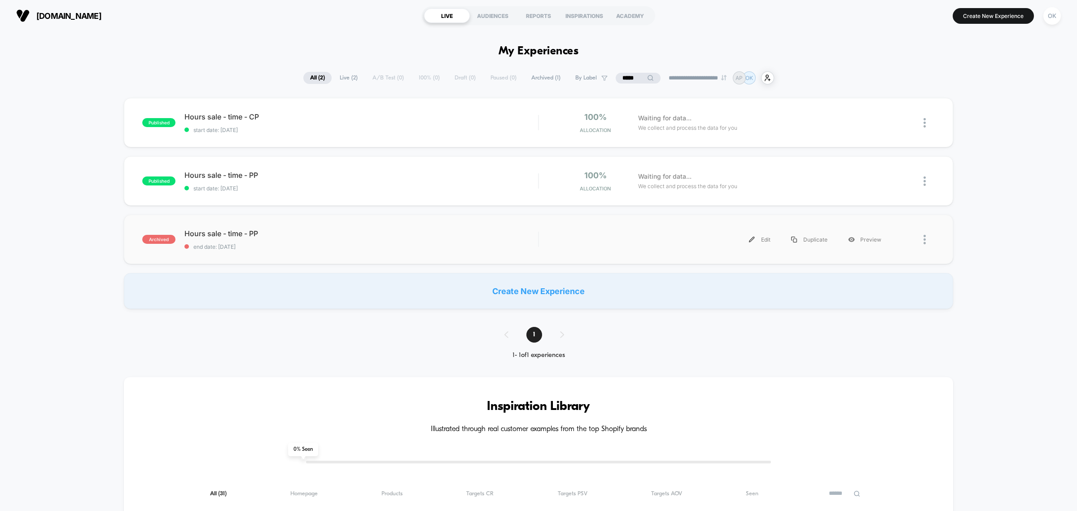
click at [925, 237] on img at bounding box center [924, 239] width 2 height 9
click at [875, 267] on div "Delete" at bounding box center [878, 271] width 81 height 20
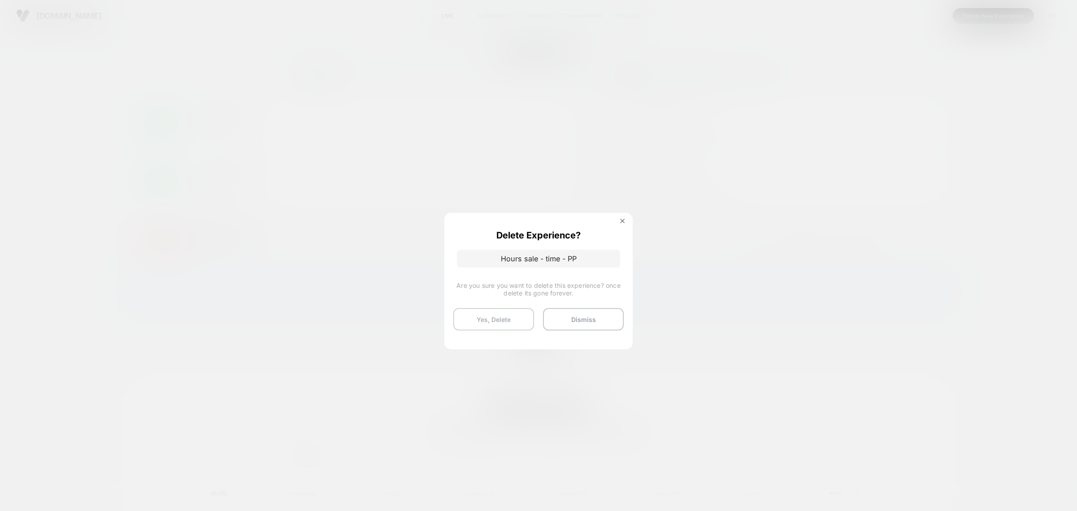
click at [492, 312] on button "Yes, Delete" at bounding box center [493, 319] width 81 height 22
